Goal: Task Accomplishment & Management: Manage account settings

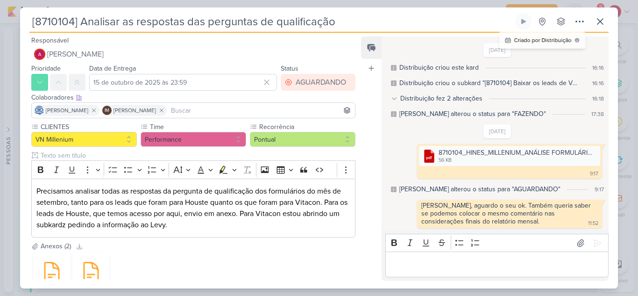
scroll to position [2, 0]
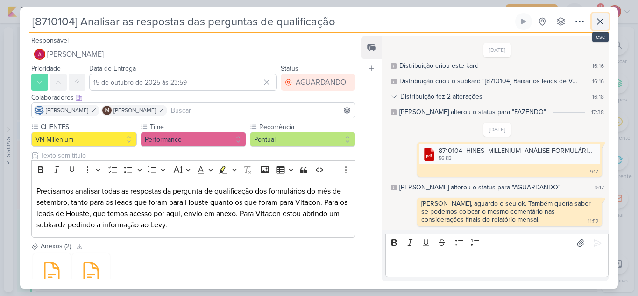
click at [606, 23] on button at bounding box center [600, 21] width 17 height 17
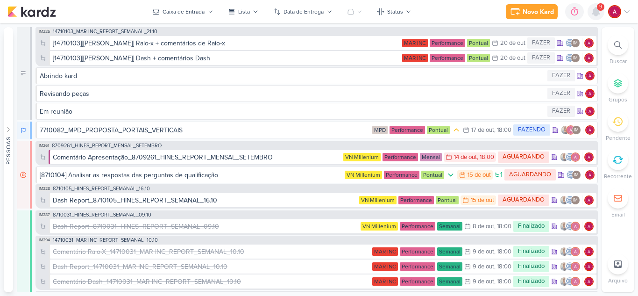
click at [590, 14] on div at bounding box center [596, 11] width 17 height 17
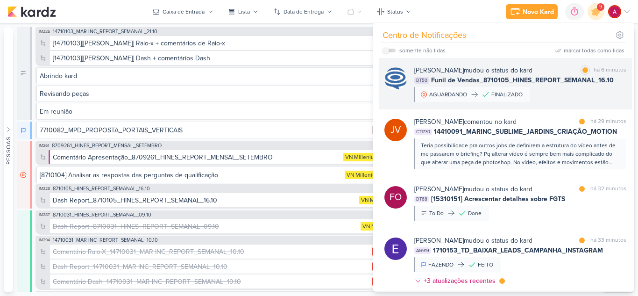
click at [557, 82] on span "Funil de Vendas_8710105_HINES_REPORT_SEMANAL_16.10" at bounding box center [522, 80] width 183 height 10
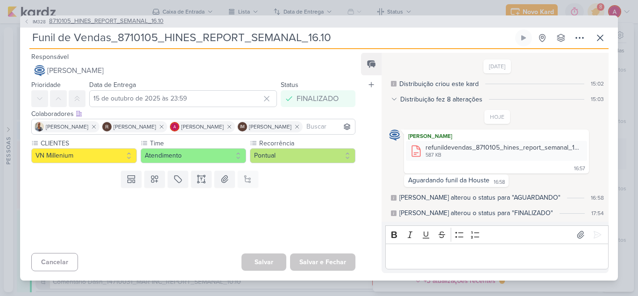
click at [32, 19] on span "IM328" at bounding box center [39, 21] width 16 height 7
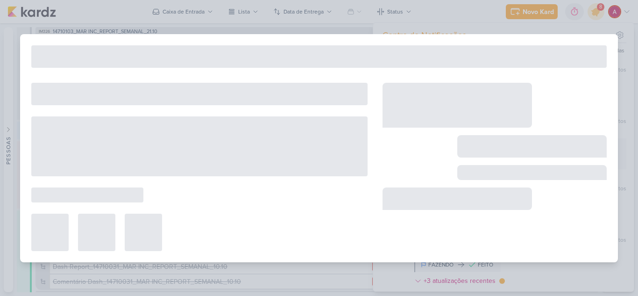
type input "8710105_HINES_REPORT_SEMANAL_16.10"
type input "[DATE] 18:00"
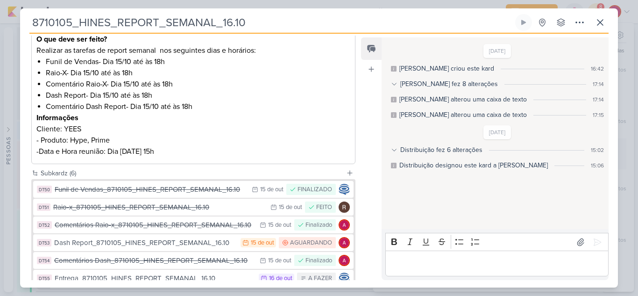
scroll to position [213, 0]
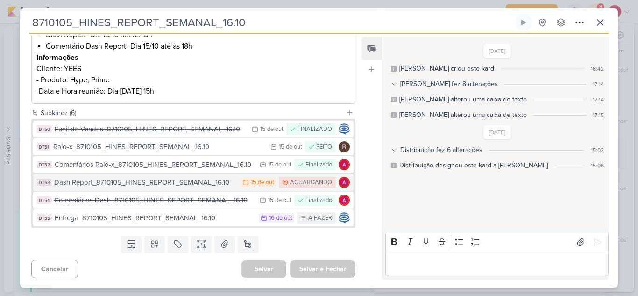
click at [212, 189] on button "DT53 Dash Report_8710105_HINES_REPORT_SEMANAL_16.10 [DATE] [DATE] [GEOGRAPHIC_D…" at bounding box center [193, 182] width 320 height 17
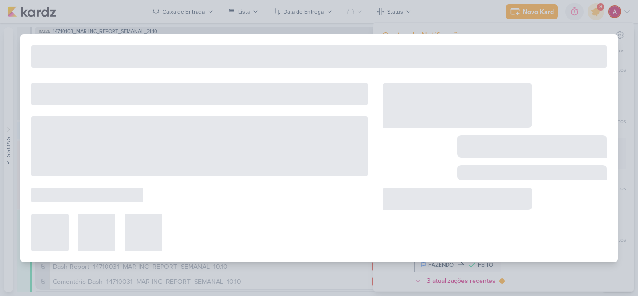
type input "Dash Report_8710105_HINES_REPORT_SEMANAL_16.10"
type input "15 de outubro de 2025 às 23:59"
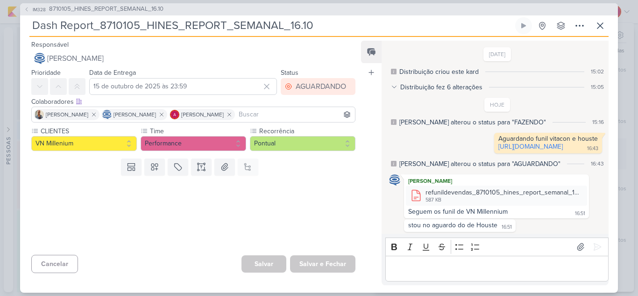
scroll to position [17, 0]
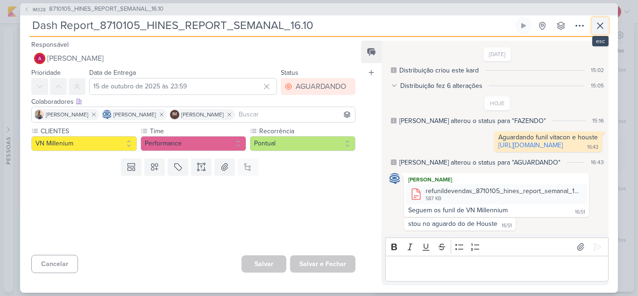
click at [606, 31] on button at bounding box center [600, 25] width 17 height 17
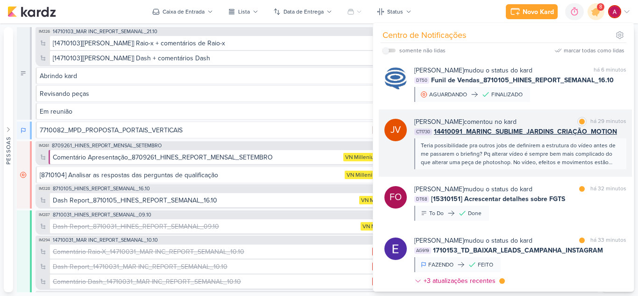
click at [586, 148] on div "Teria possibilidade pra outros jobs de definirem a estrutura do vídeo antes de …" at bounding box center [520, 153] width 198 height 25
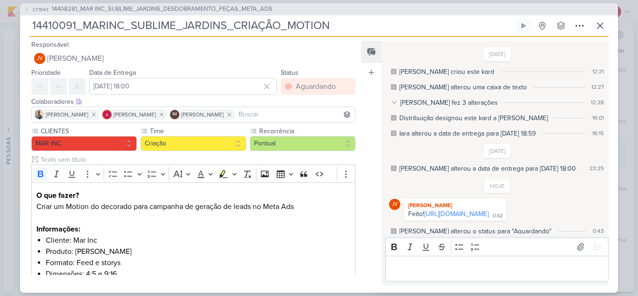
scroll to position [289, 0]
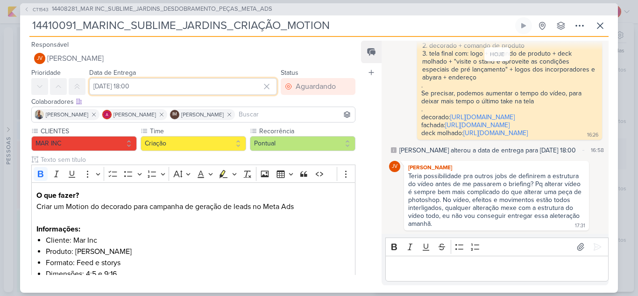
click at [210, 87] on input "[DATE] 18:00" at bounding box center [183, 86] width 188 height 17
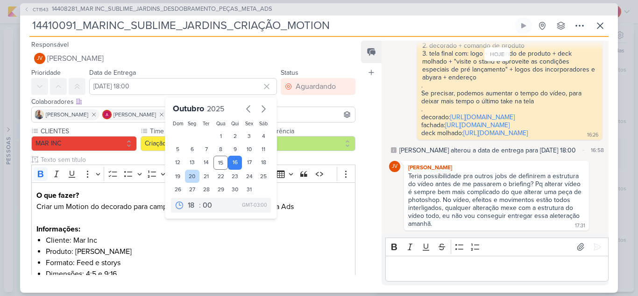
click at [189, 176] on div "20" at bounding box center [192, 176] width 14 height 13
type input "[DATE] 18:00"
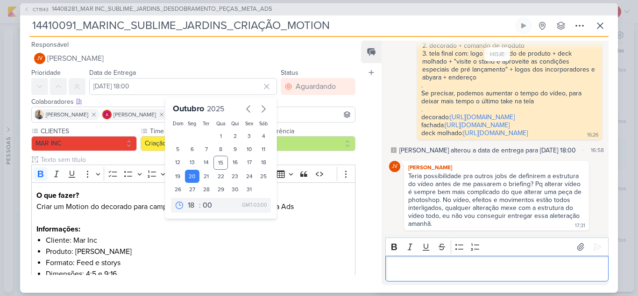
click at [429, 266] on p "Editor editing area: main" at bounding box center [496, 267] width 213 height 11
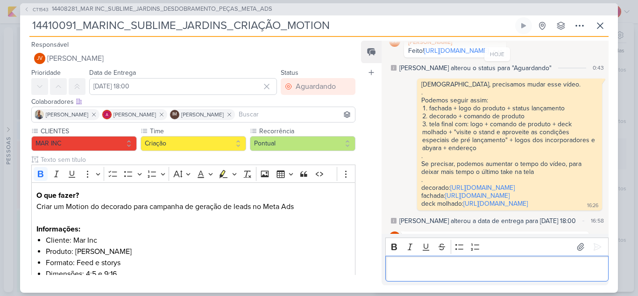
scroll to position [136, 0]
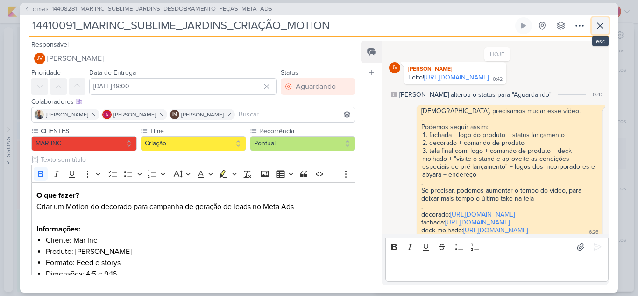
click at [596, 26] on icon at bounding box center [600, 25] width 11 height 11
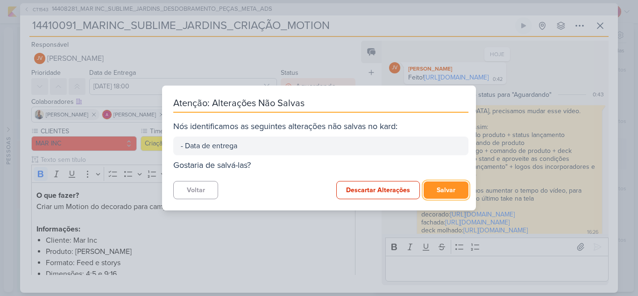
click at [449, 186] on button "Salvar" at bounding box center [446, 189] width 45 height 17
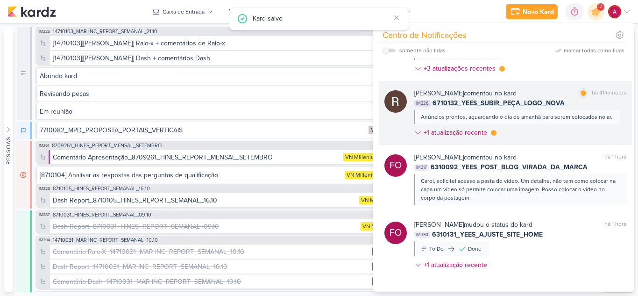
scroll to position [234, 0]
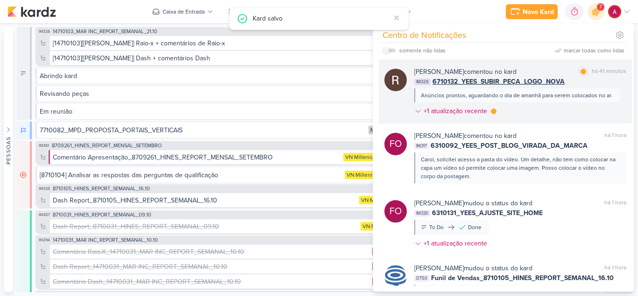
click at [588, 59] on div "[PERSON_NAME] comentou no kard marcar como lida há 41 minutos IM326 6710132_YEE…" at bounding box center [505, 91] width 253 height 64
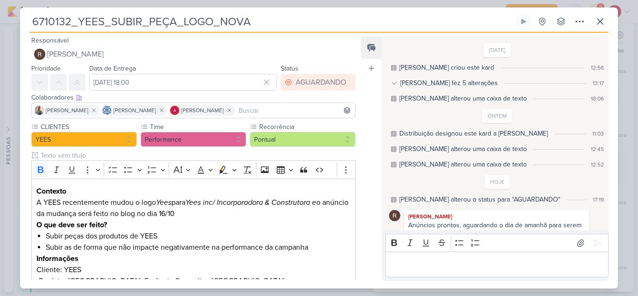
scroll to position [14, 0]
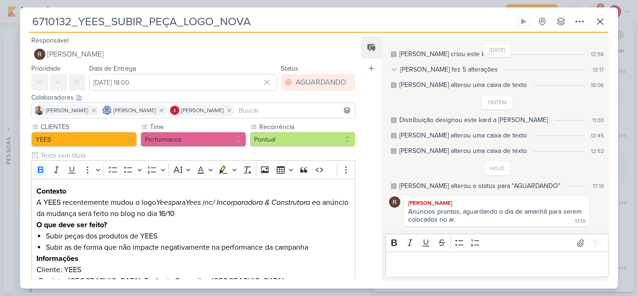
click at [599, 3] on div "6710132_YEES_SUBIR_PEÇA_LOGO_NOVA Criado por [PERSON_NAME]" at bounding box center [319, 148] width 638 height 296
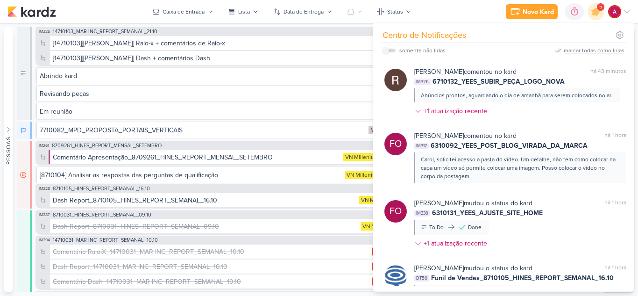
click at [587, 49] on div "marcar todas como lidas" at bounding box center [594, 50] width 61 height 8
click at [597, 16] on icon at bounding box center [595, 11] width 11 height 11
